Goal: Transaction & Acquisition: Purchase product/service

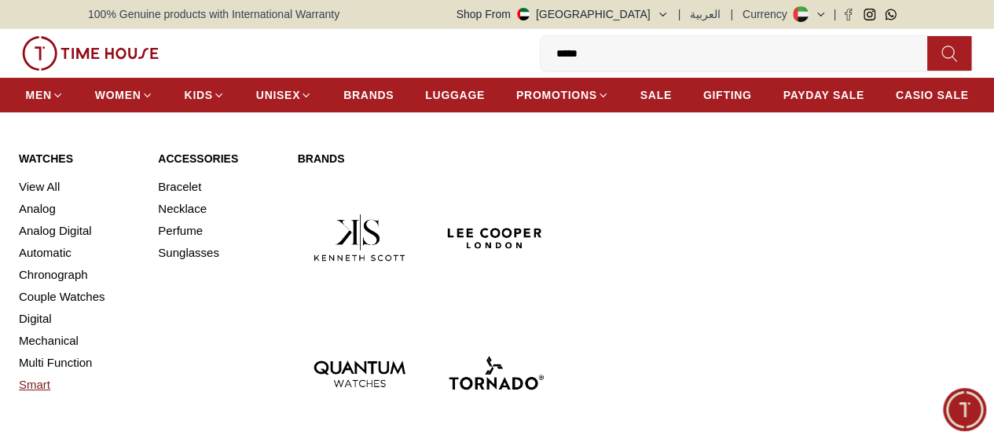
click at [49, 396] on link "Smart" at bounding box center [79, 385] width 120 height 22
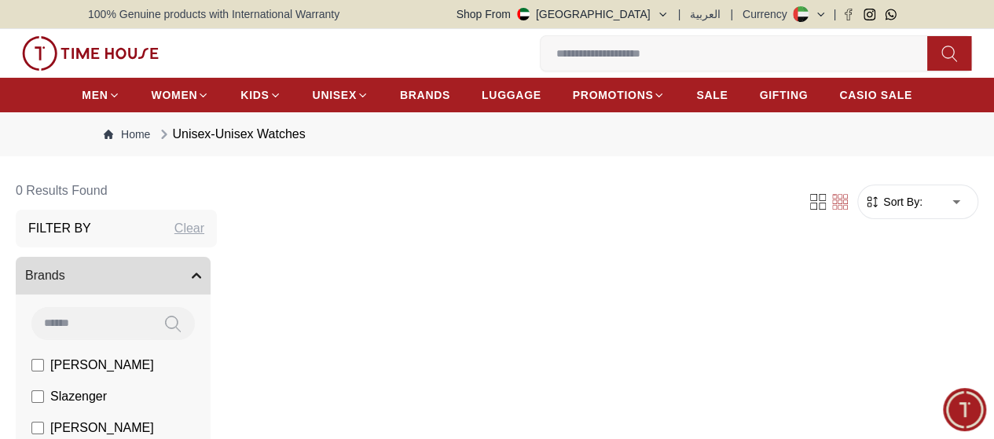
click at [140, 44] on div "0 Wishlist My Bag Help Our Stores My Account 0 Wishlist My Bag" at bounding box center [497, 53] width 962 height 49
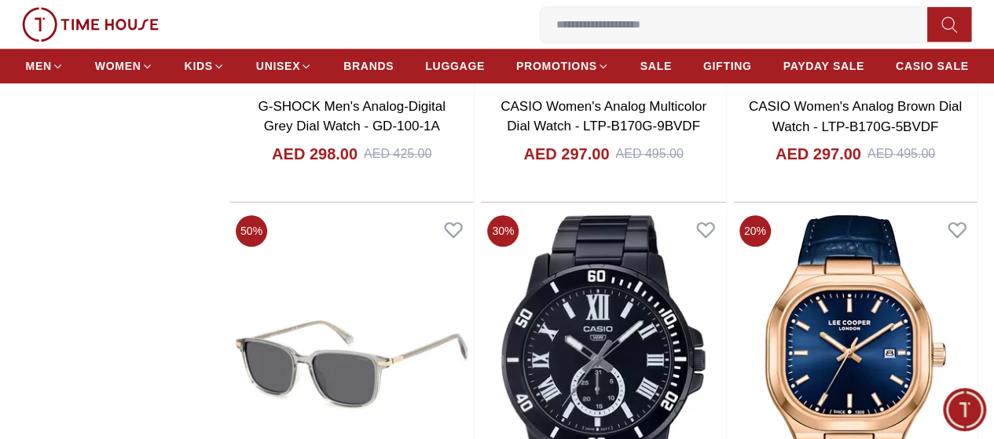
scroll to position [55, 0]
click at [0, 0] on img at bounding box center [0, 0] width 0 height 0
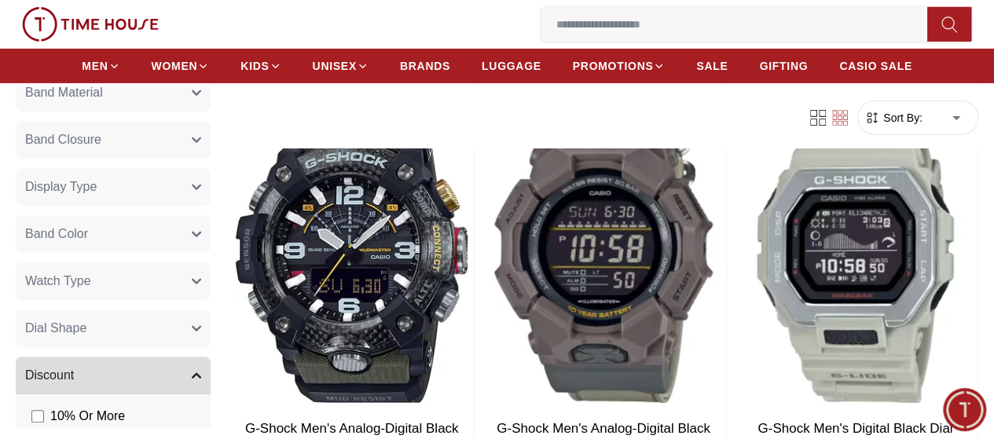
scroll to position [301, 0]
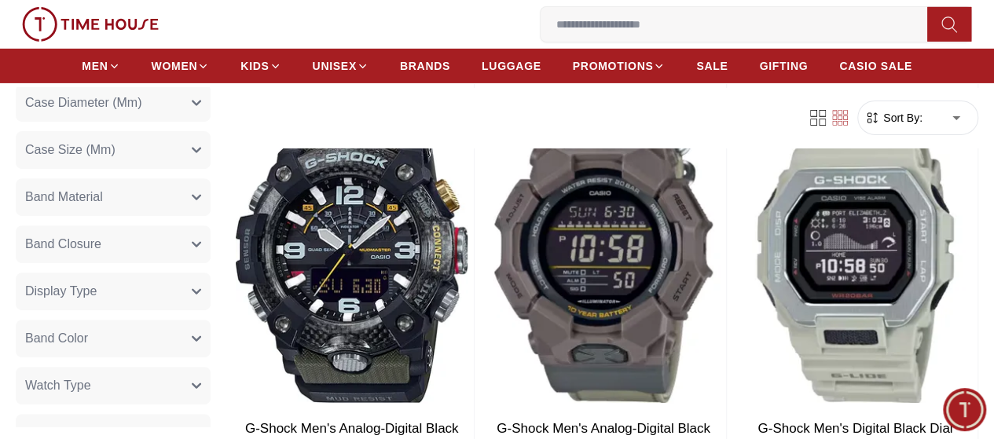
click at [211, 387] on button "Watch Type" at bounding box center [113, 386] width 195 height 38
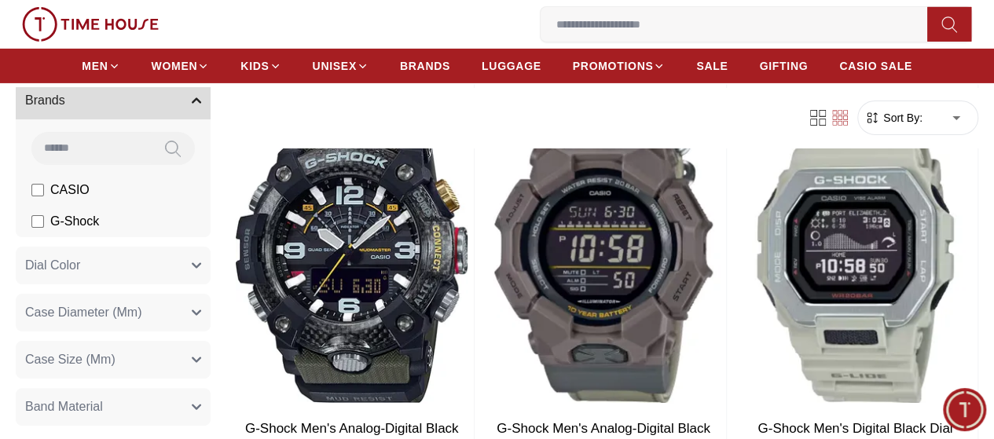
scroll to position [0, 0]
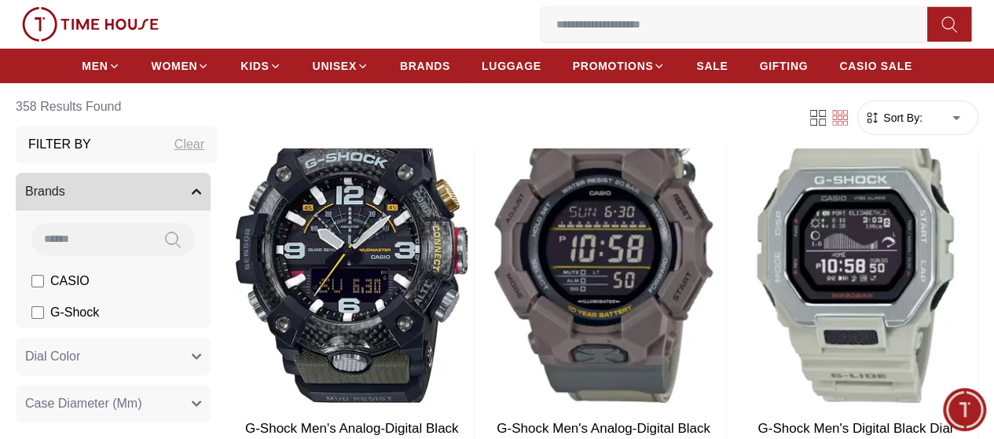
click at [201, 190] on icon "button" at bounding box center [196, 191] width 9 height 9
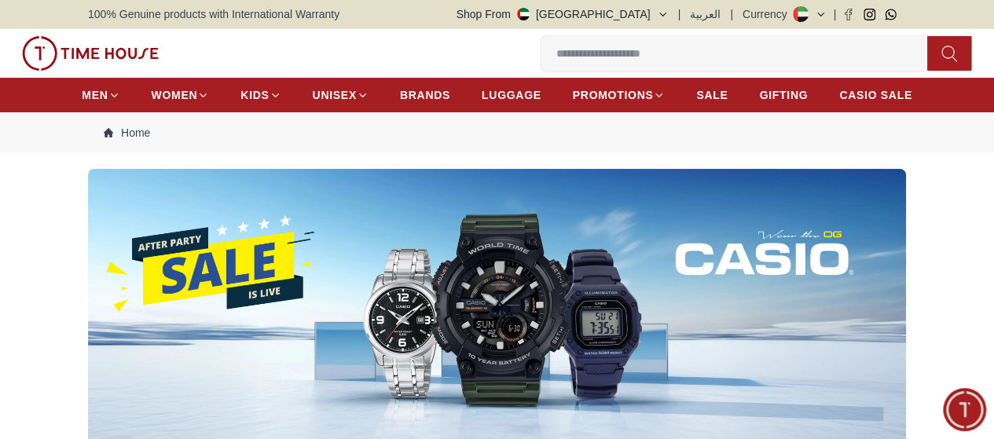
click at [540, 58] on input at bounding box center [739, 53] width 399 height 31
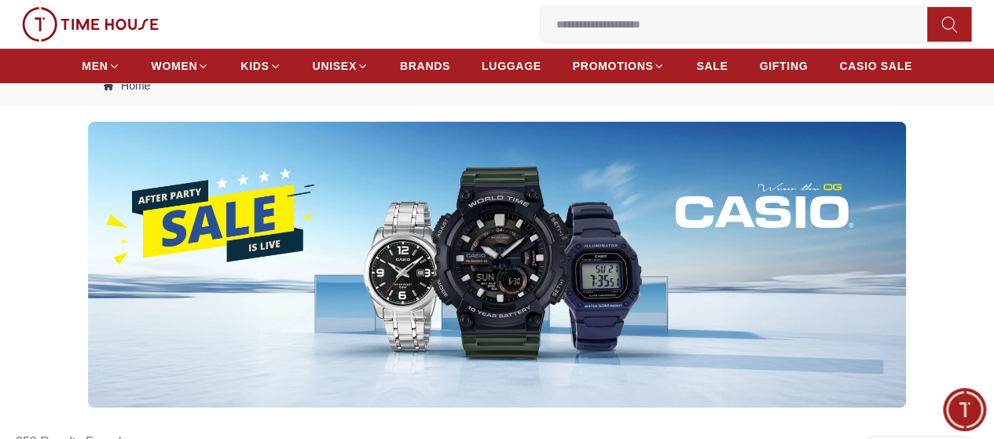
scroll to position [104, 0]
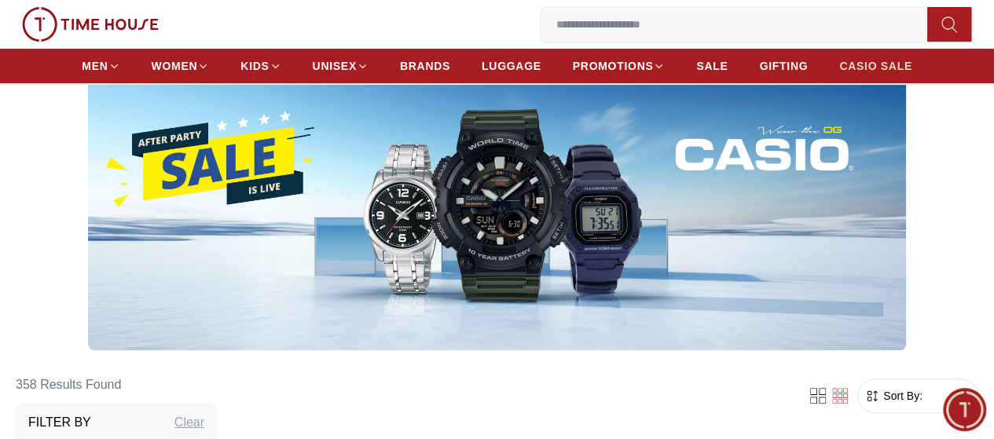
click at [864, 74] on span "CASIO SALE" at bounding box center [875, 66] width 73 height 16
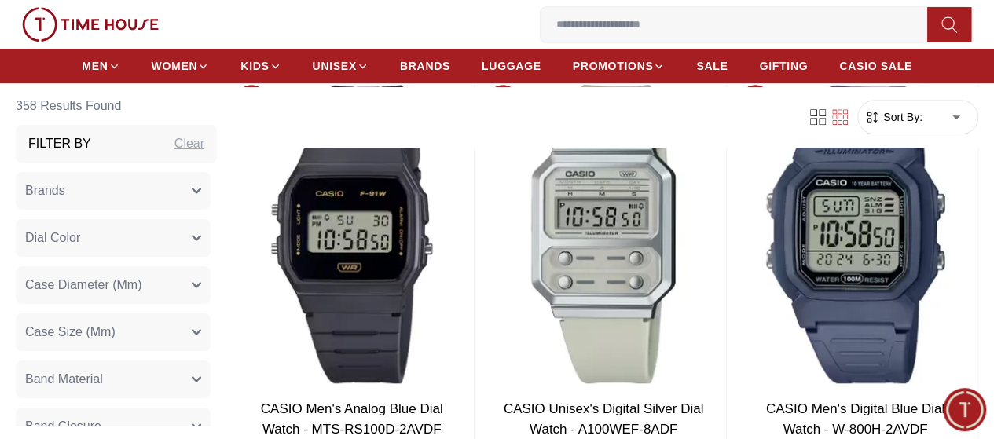
scroll to position [419, 0]
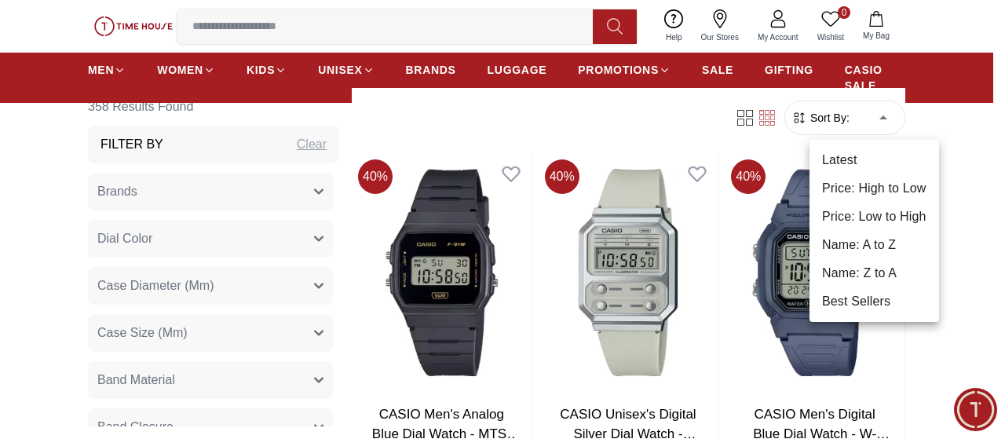
click at [878, 217] on li "Price: Low to High" at bounding box center [875, 217] width 130 height 28
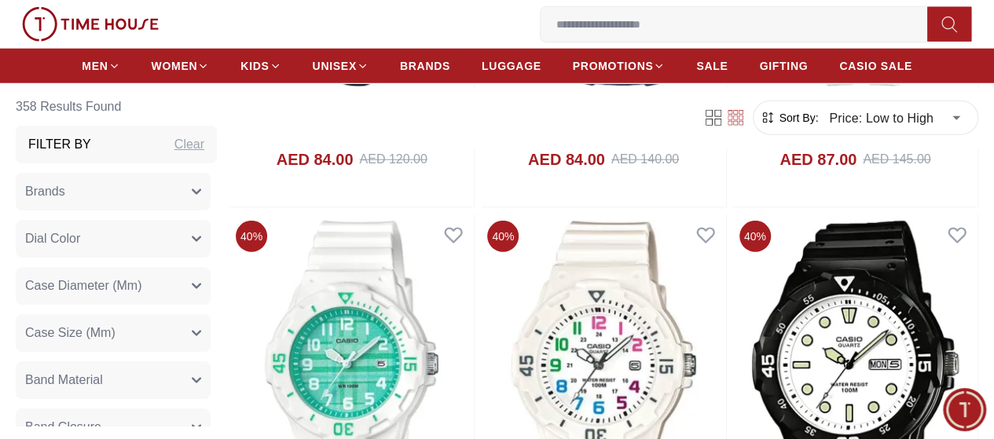
scroll to position [2094, 0]
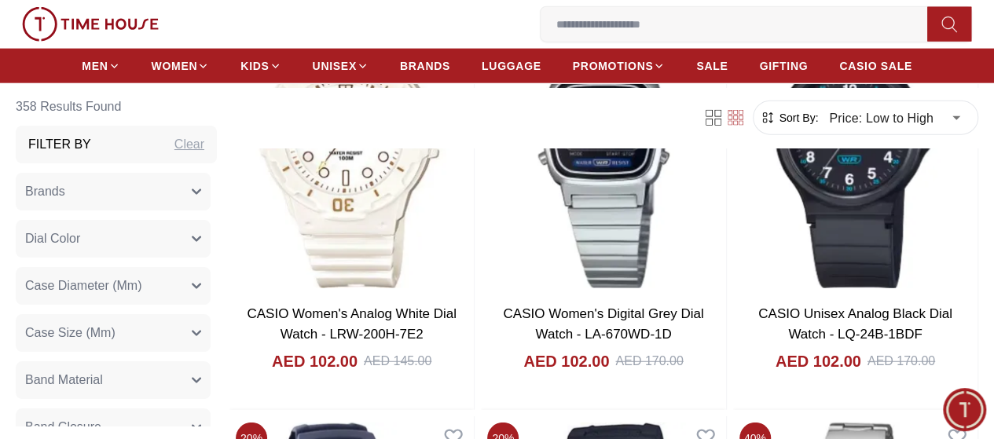
scroll to position [4922, 0]
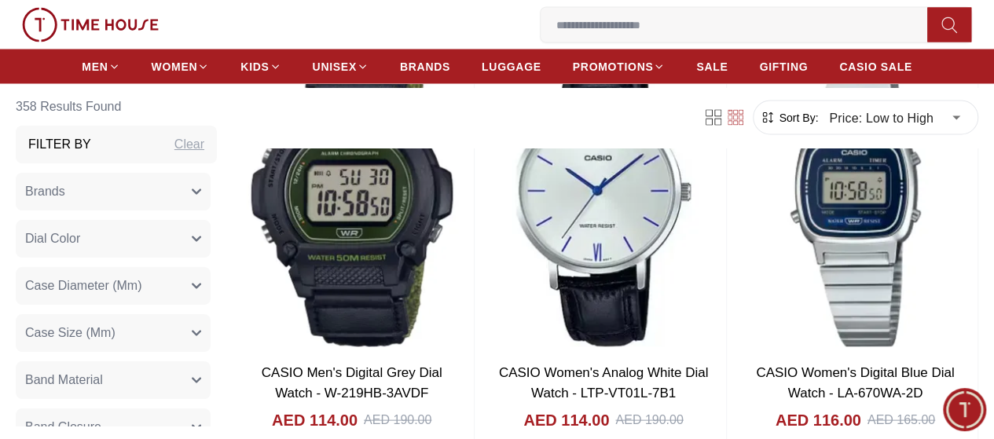
scroll to position [7541, 0]
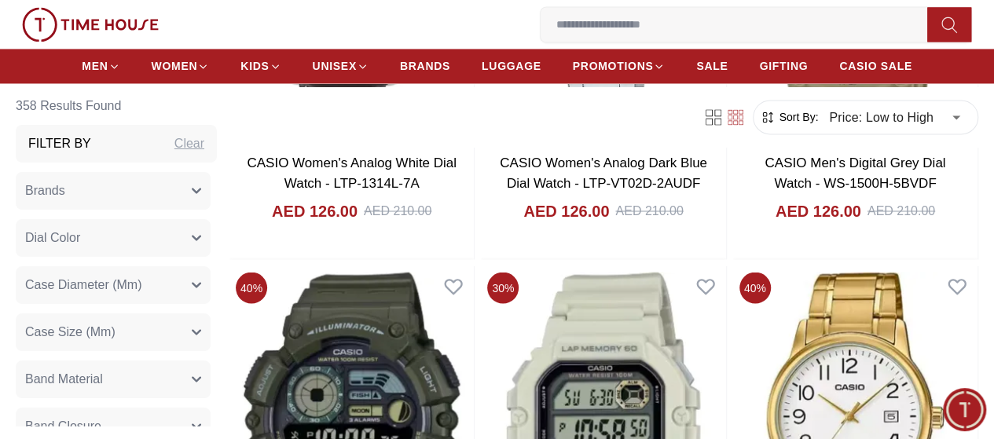
scroll to position [10264, 0]
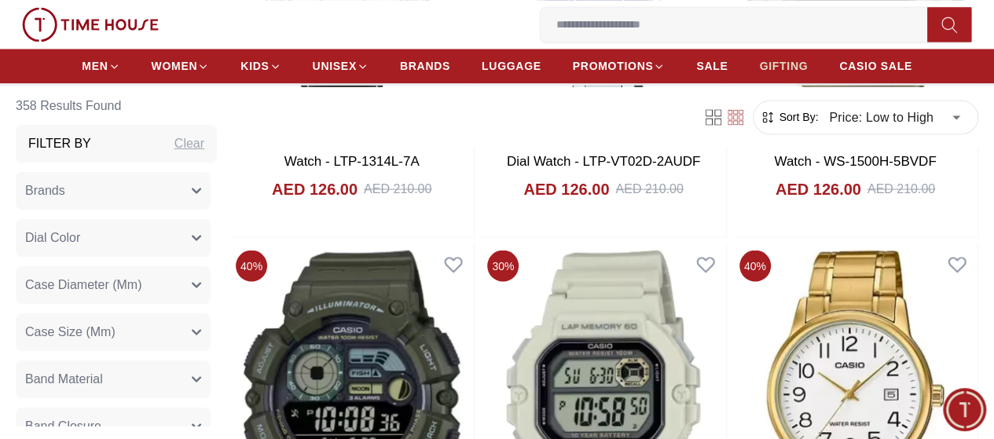
click at [795, 74] on span "GIFTING" at bounding box center [783, 66] width 49 height 16
type input "******"
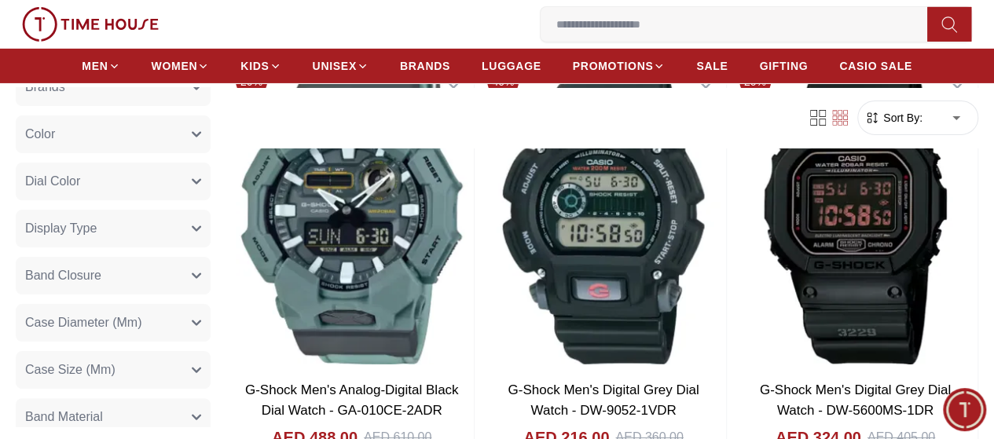
scroll to position [2723, 0]
